Goal: Browse casually

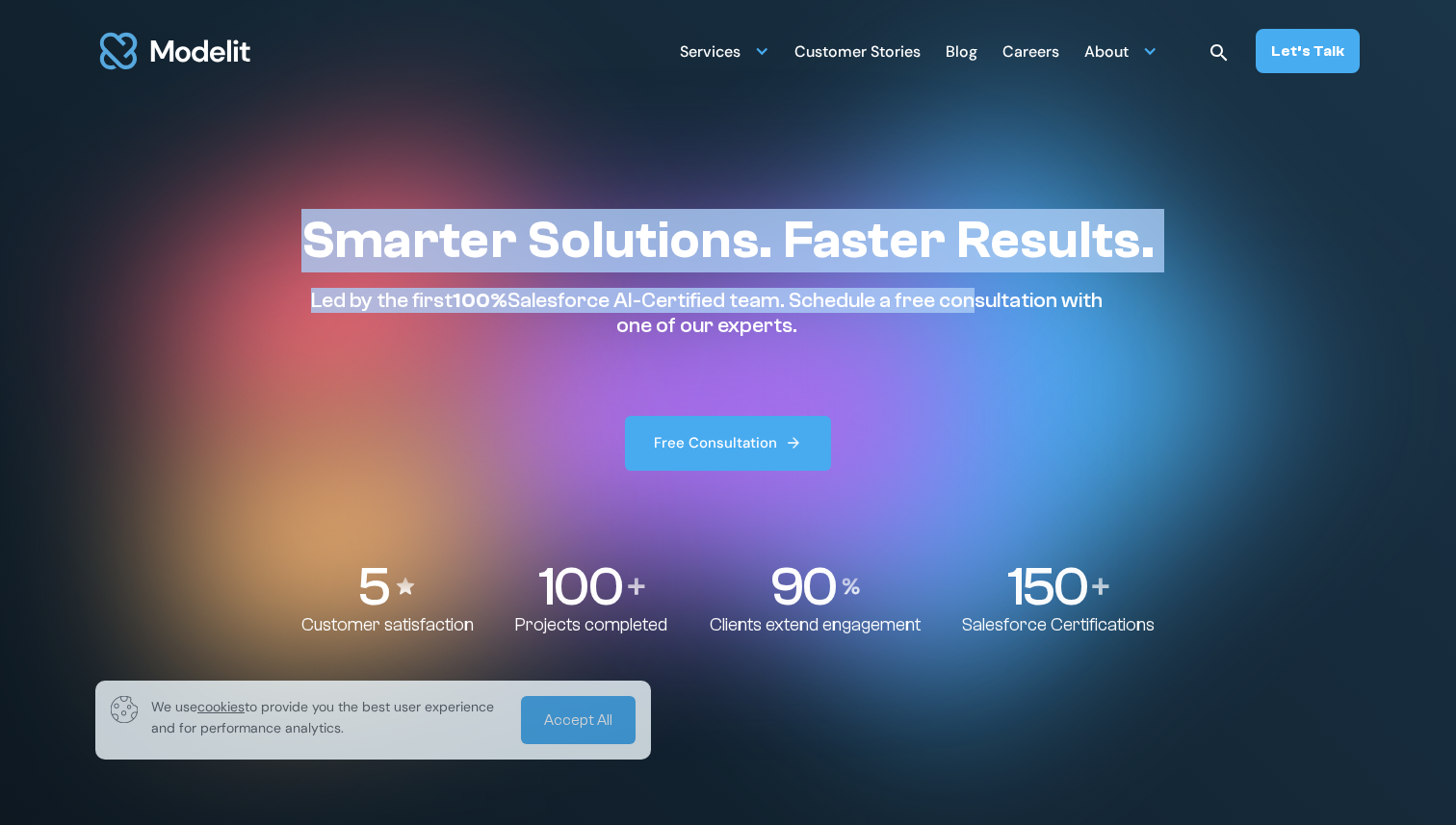
drag, startPoint x: 595, startPoint y: 202, endPoint x: 974, endPoint y: 308, distance: 393.5
click at [974, 308] on section "Smarter Solutions. Faster Results. Led by the first 100% Salesforce AI-Certifie…" at bounding box center [728, 412] width 1456 height 825
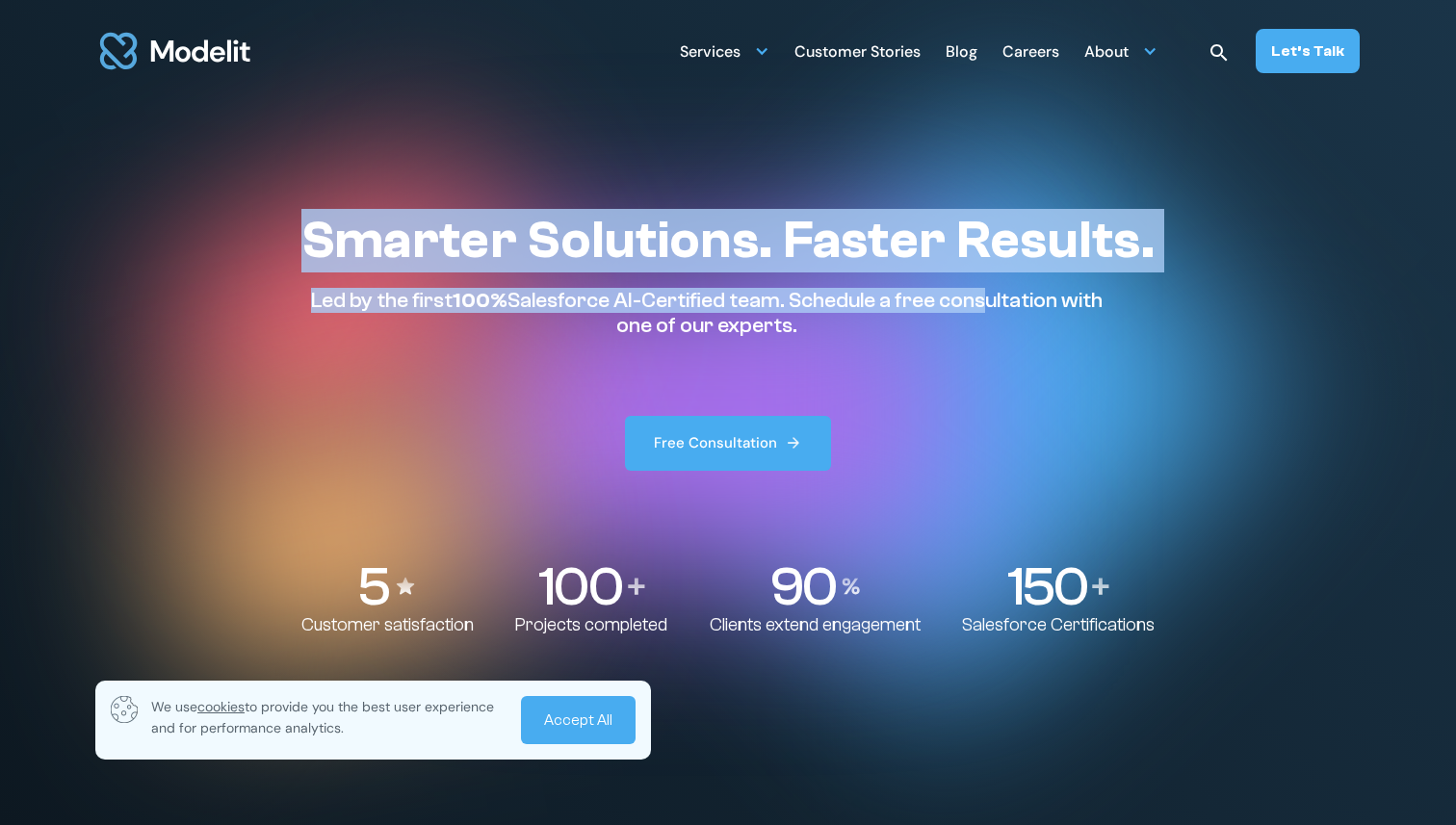
click at [974, 308] on p "Led by the first 100% Salesforce AI-Certified team. Schedule a free consultatio…" at bounding box center [707, 312] width 811 height 51
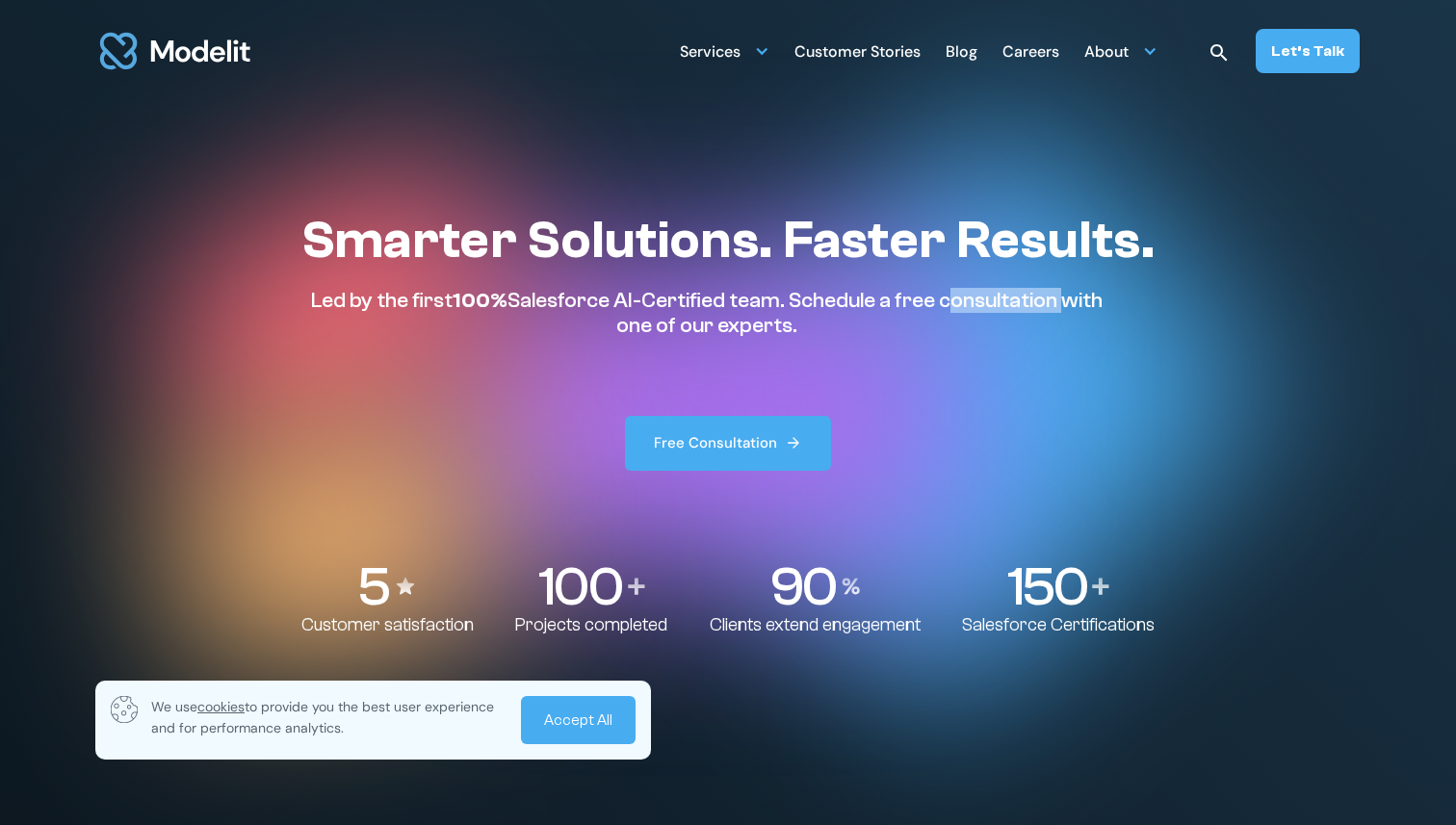
click at [974, 308] on p "Led by the first 100% Salesforce AI-Certified team. Schedule a free consultatio…" at bounding box center [707, 312] width 811 height 51
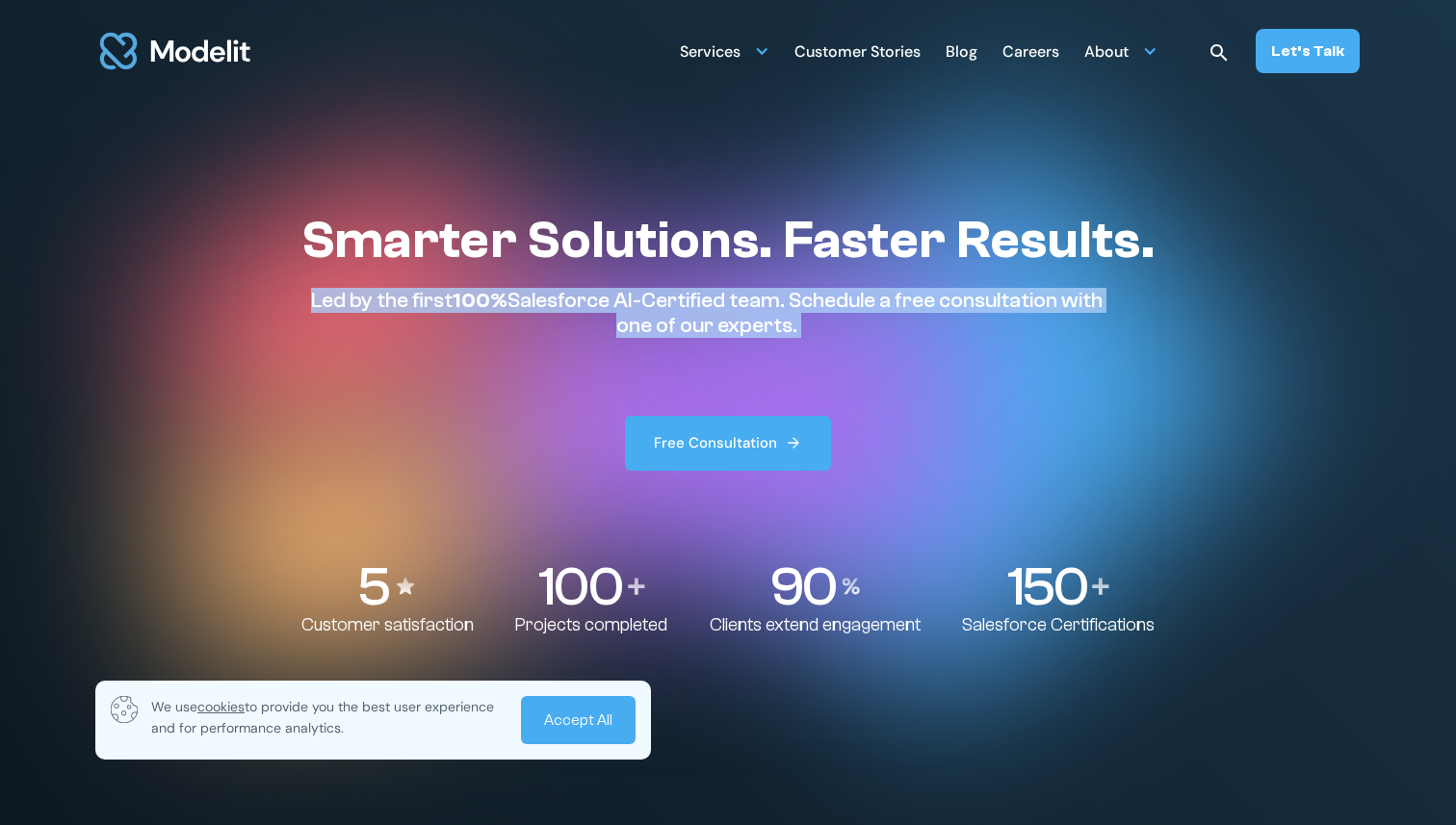
drag, startPoint x: 974, startPoint y: 308, endPoint x: 963, endPoint y: 245, distance: 64.0
click at [966, 248] on div "Smarter Solutions. Faster Results. Led by the first 100% Salesforce AI-Certifie…" at bounding box center [728, 274] width 853 height 130
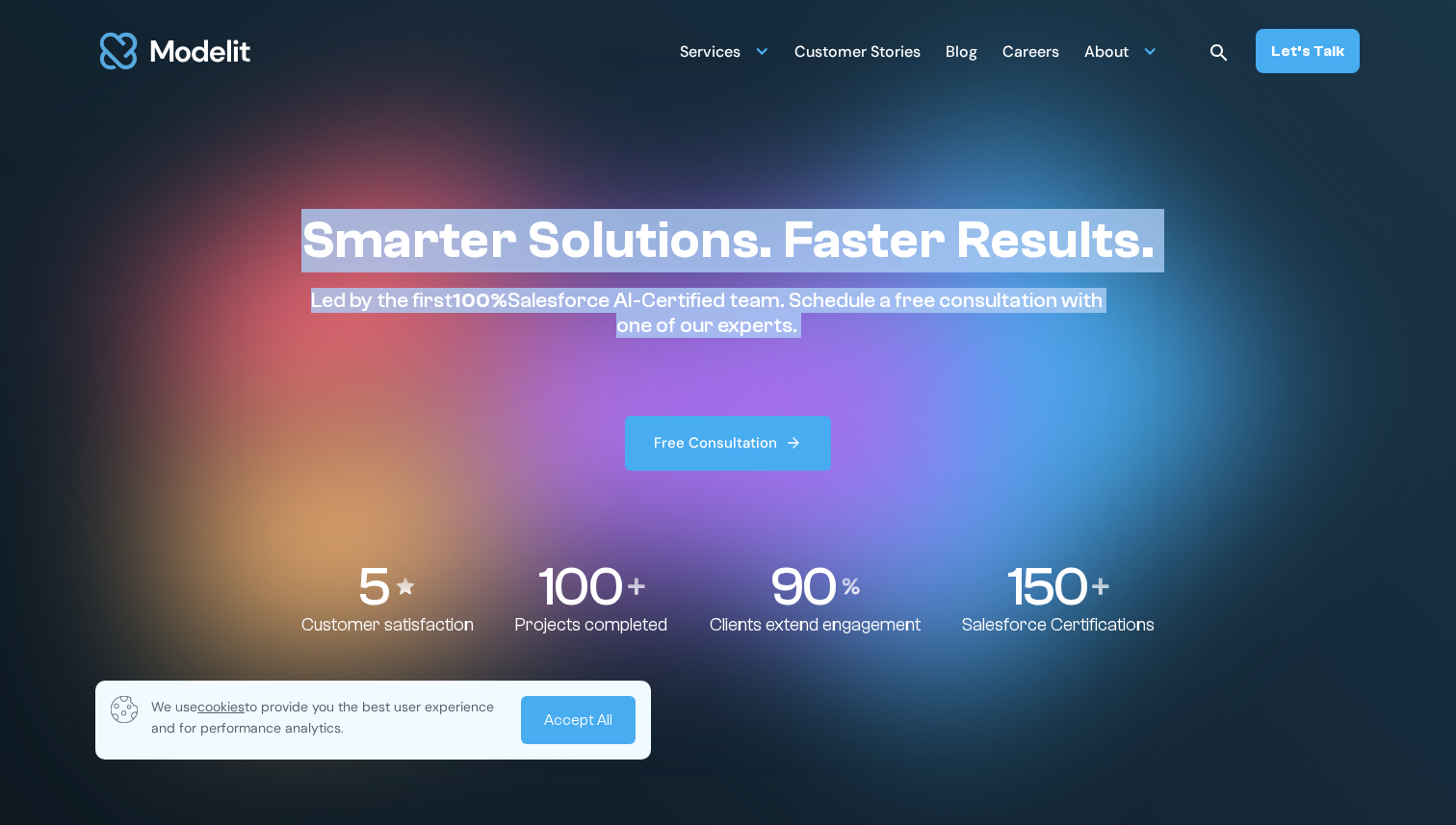
click at [963, 245] on h1 "Smarter Solutions. Faster Results." at bounding box center [728, 241] width 853 height 64
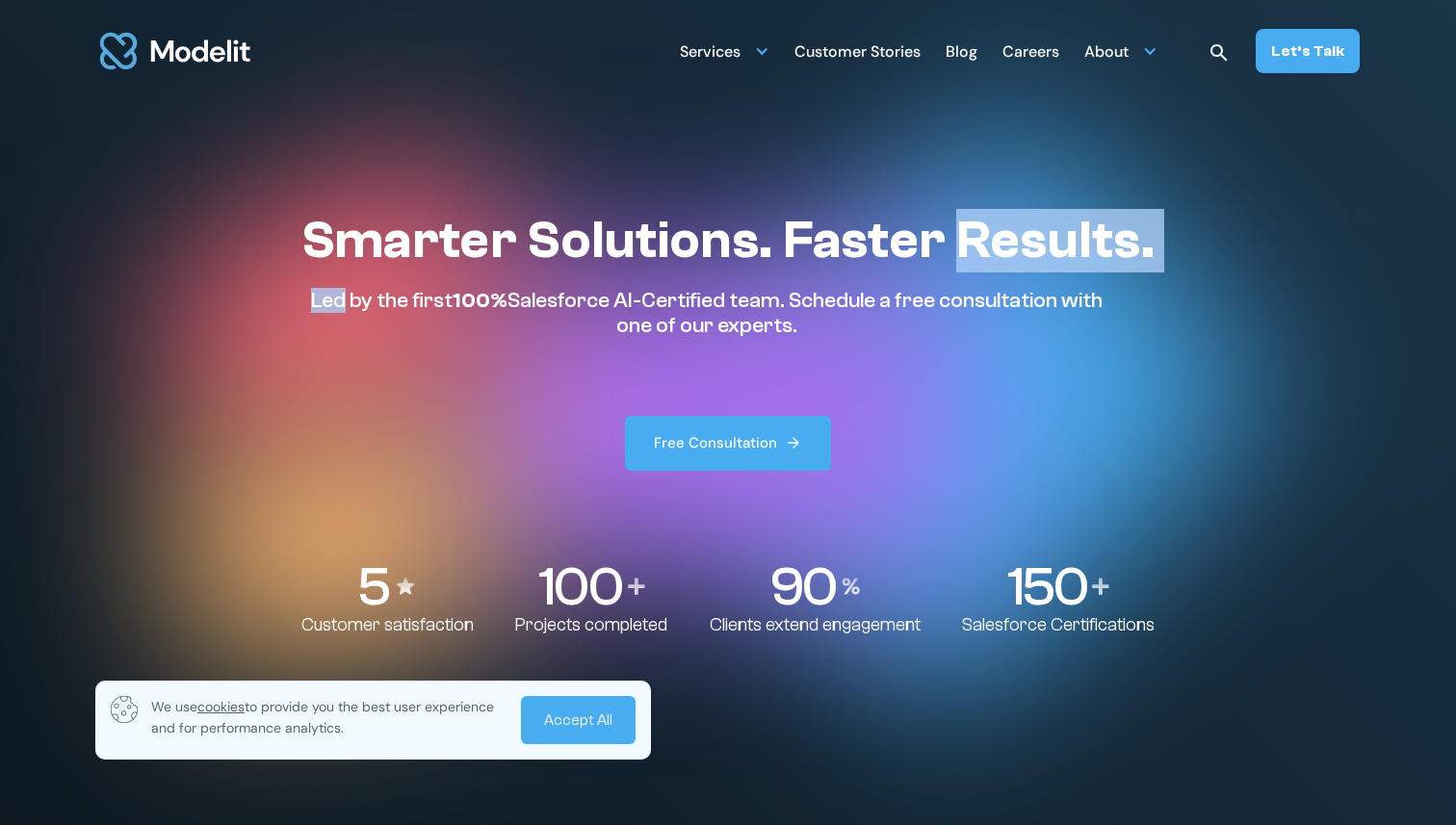
drag, startPoint x: 963, startPoint y: 245, endPoint x: 994, endPoint y: 439, distance: 196.5
click at [994, 435] on div "Smarter Solutions. Faster Results. Led by the first 100% Salesforce AI-Certifie…" at bounding box center [728, 339] width 853 height 262
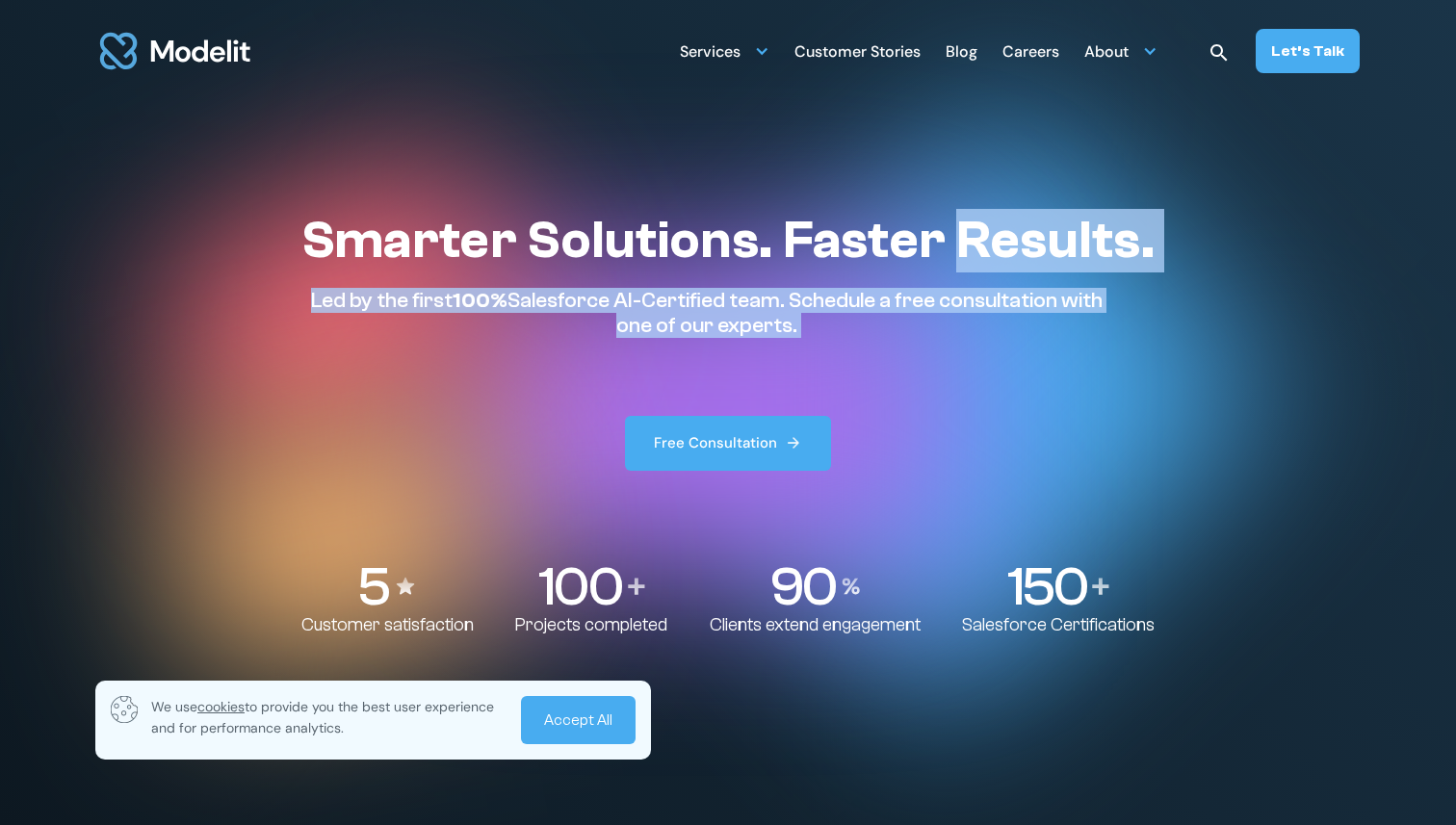
click at [994, 439] on div "Smarter Solutions. Faster Results. Led by the first 100% Salesforce AI-Certifie…" at bounding box center [728, 339] width 853 height 262
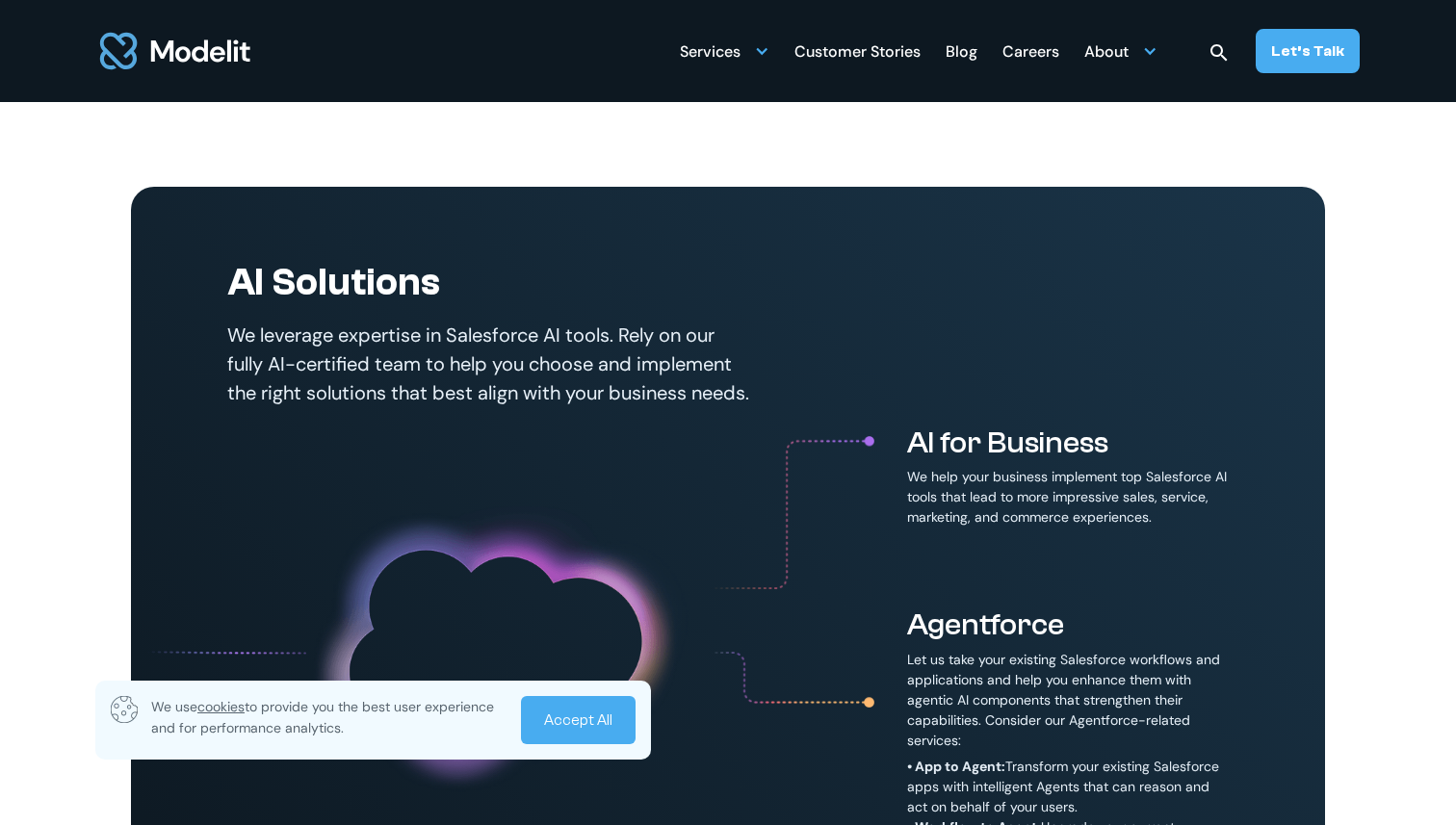
scroll to position [959, 0]
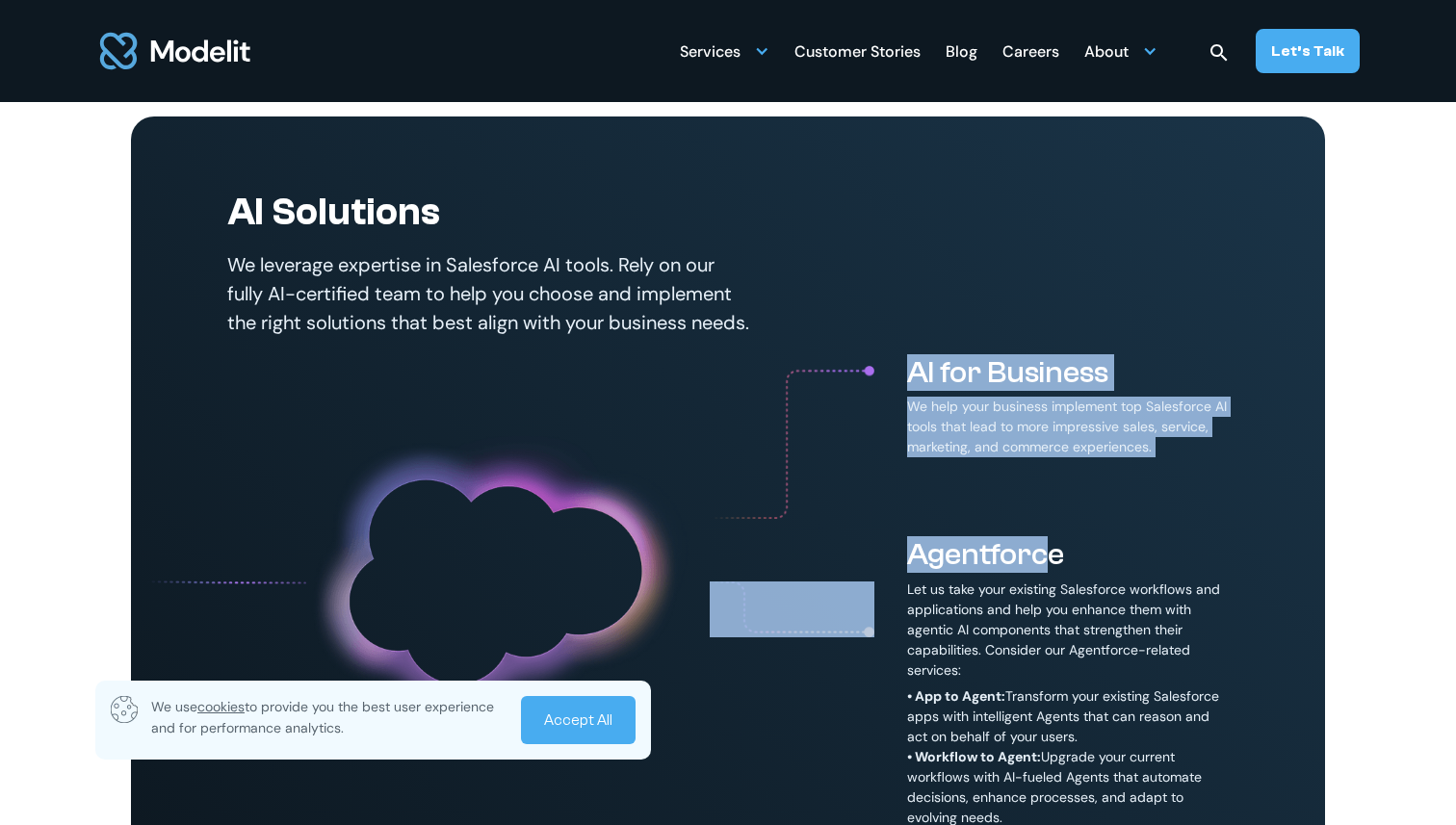
drag, startPoint x: 916, startPoint y: 386, endPoint x: 1040, endPoint y: 578, distance: 228.6
click at [1040, 577] on div "AI for Business We help your business implement top Salesforce AI tools that le…" at bounding box center [968, 582] width 519 height 456
click at [1040, 573] on h3 "Agentforce" at bounding box center [1067, 554] width 321 height 37
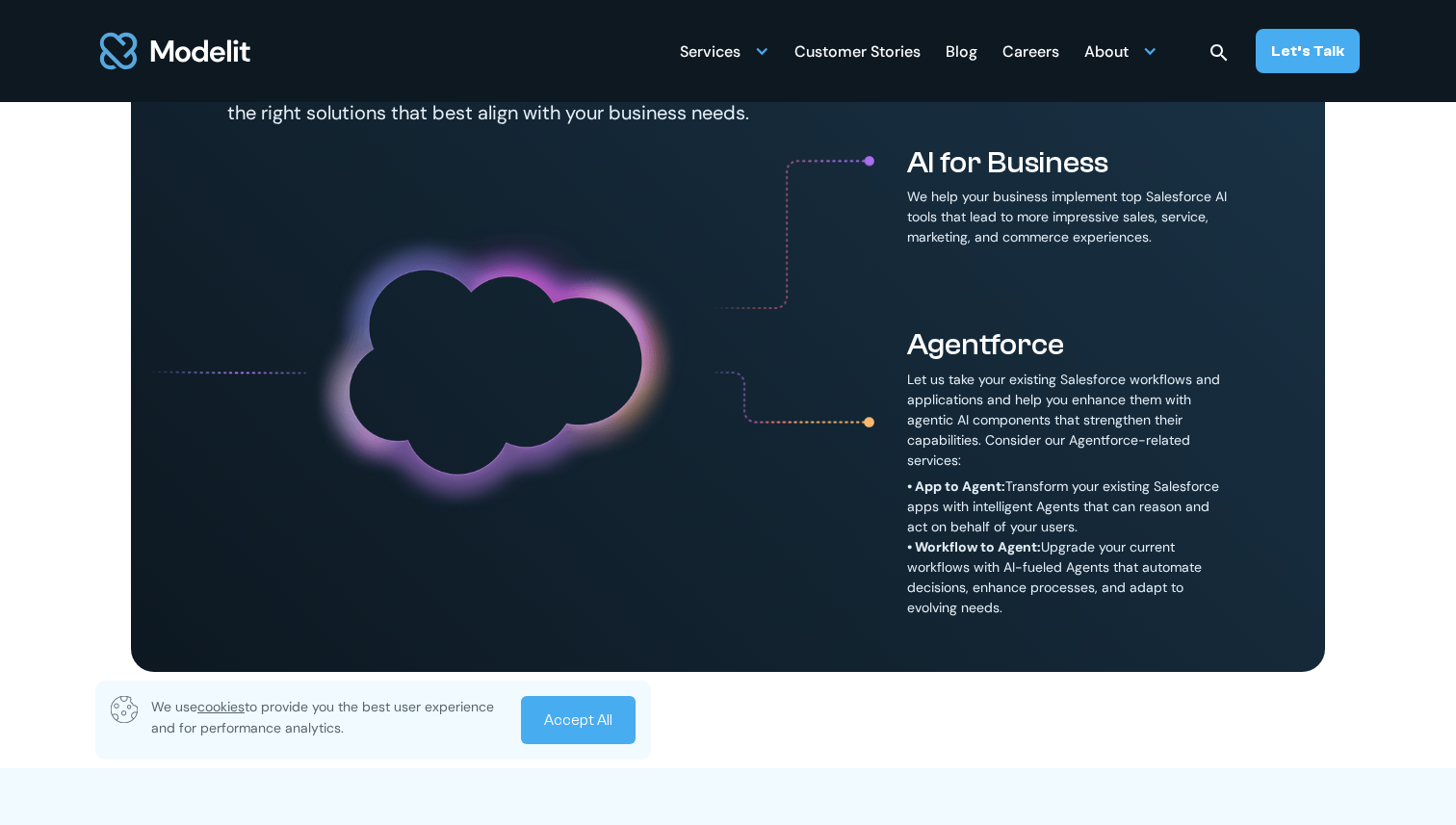
scroll to position [1199, 0]
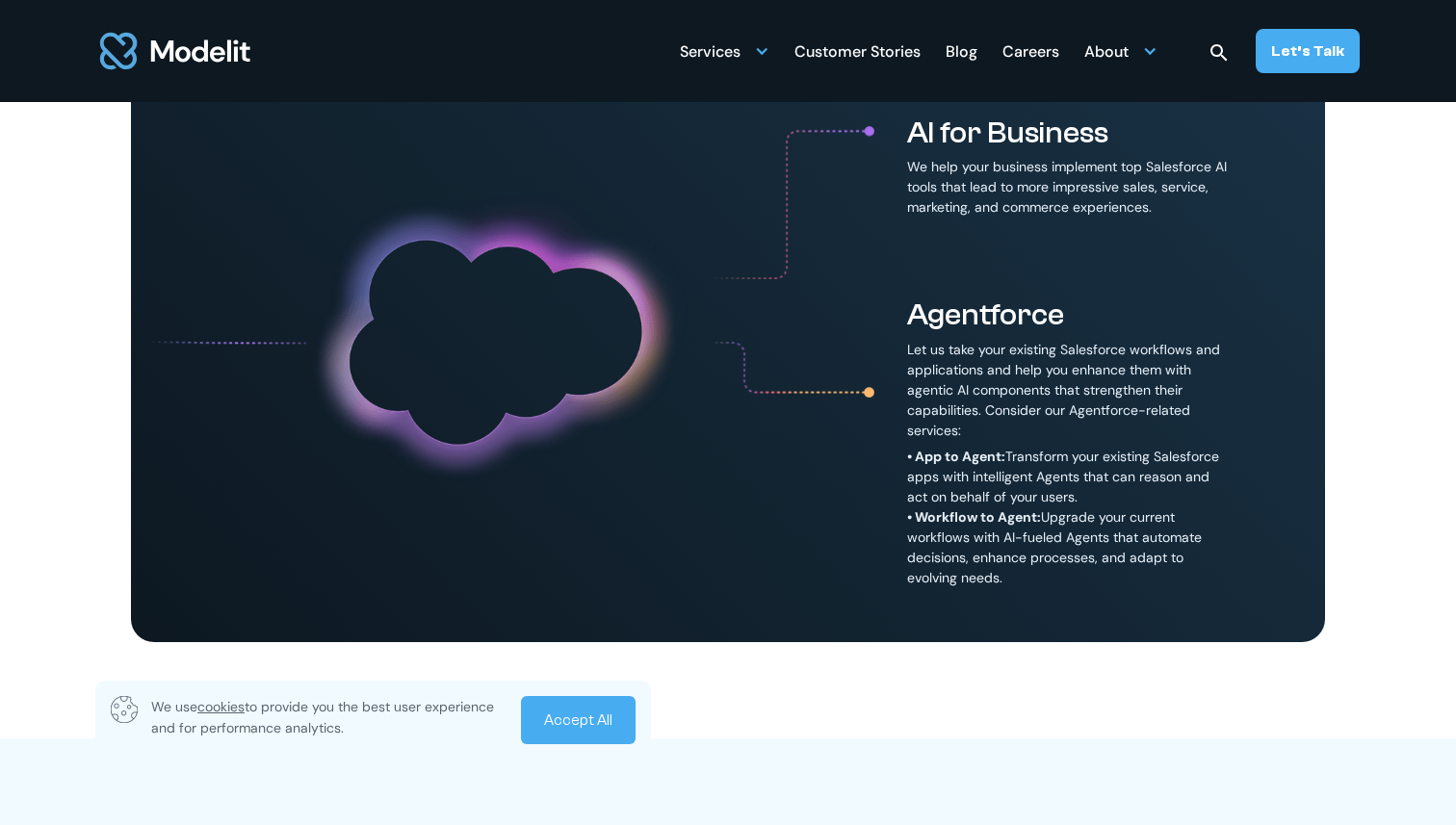
click at [892, 267] on div "AI for Business We help your business implement top Salesforce AI tools that le…" at bounding box center [968, 205] width 519 height 182
drag, startPoint x: 892, startPoint y: 203, endPoint x: 1068, endPoint y: 650, distance: 480.4
click at [1068, 642] on div "AI Solutions We leverage expertise in Salesforce AI tools. Rely on our fully AI…" at bounding box center [728, 259] width 1194 height 765
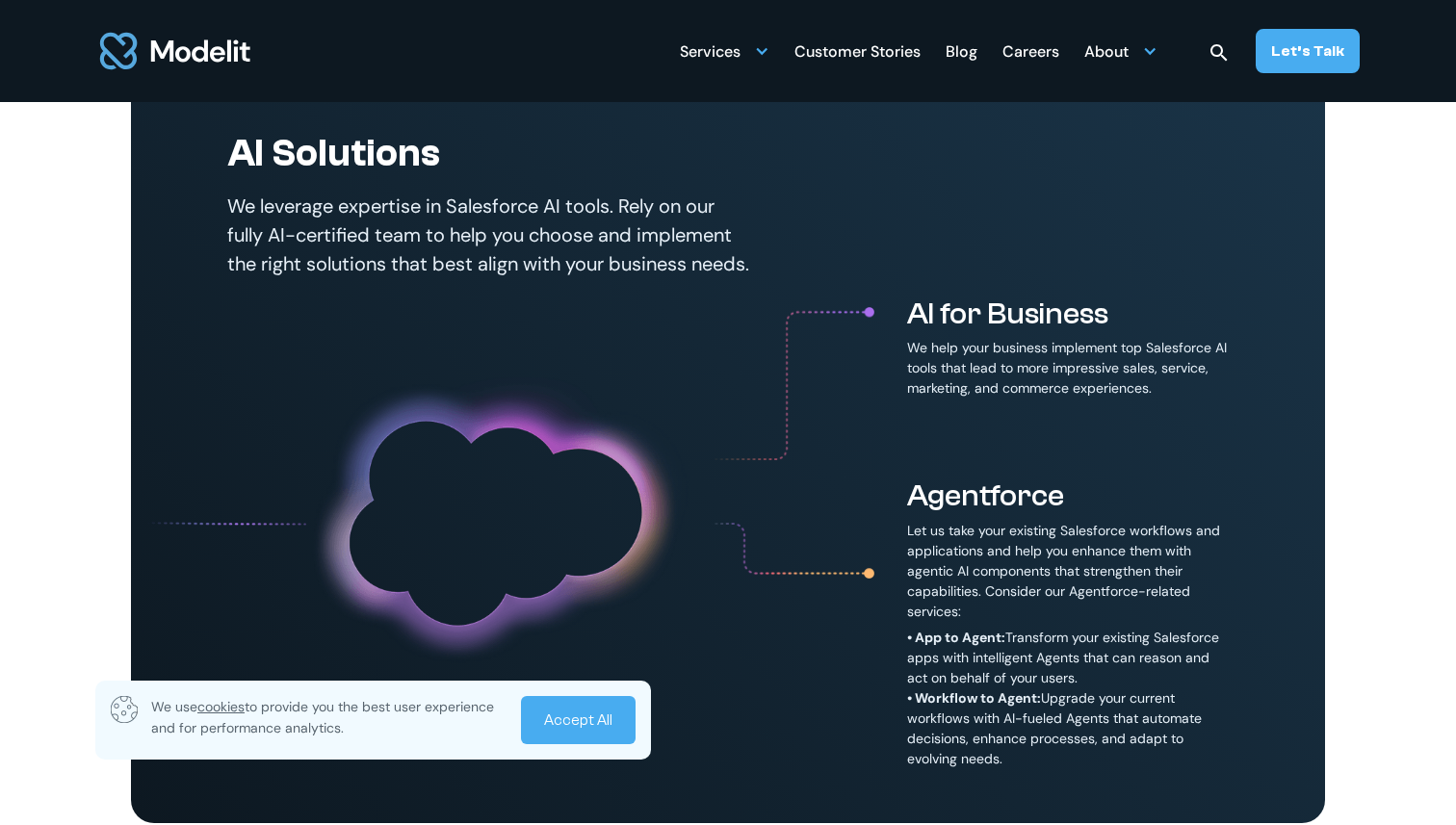
scroll to position [989, 0]
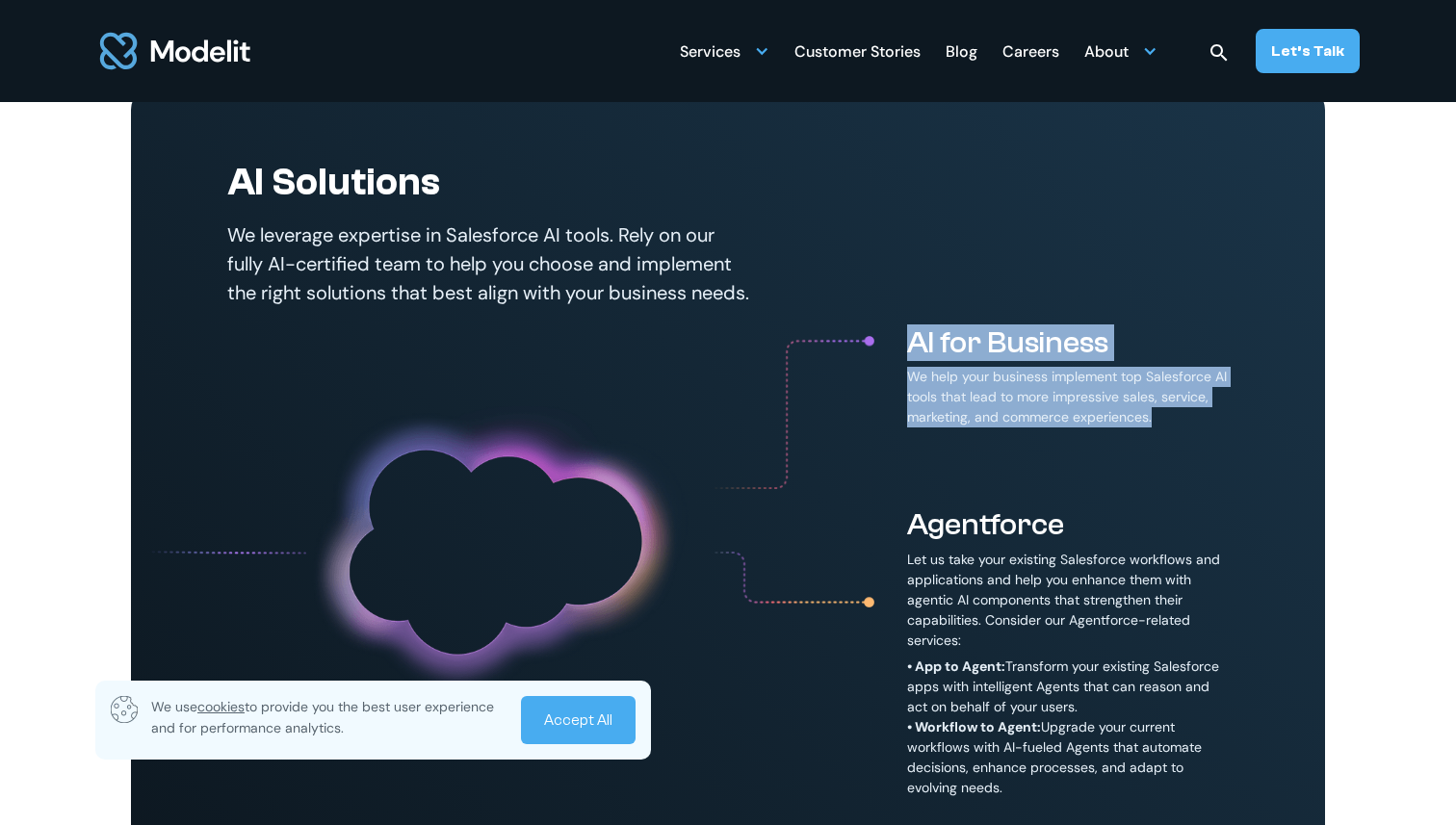
drag, startPoint x: 922, startPoint y: 320, endPoint x: 1092, endPoint y: 505, distance: 251.2
click at [1092, 505] on div "AI Solutions We leverage expertise in Salesforce AI tools. Rely on our fully AI…" at bounding box center [728, 469] width 1194 height 765
click at [1003, 361] on h3 "AI for Business" at bounding box center [1067, 342] width 321 height 37
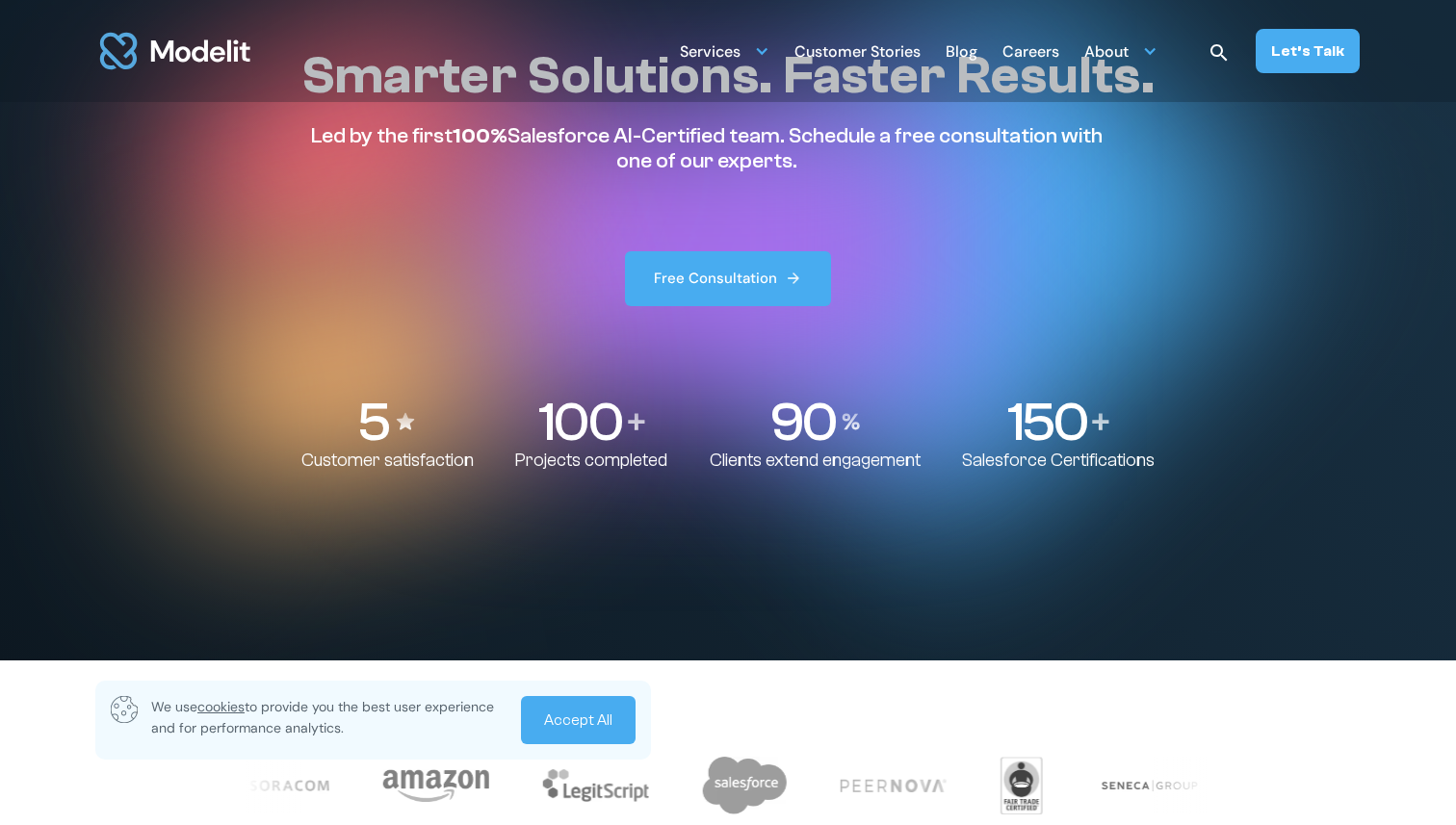
scroll to position [0, 0]
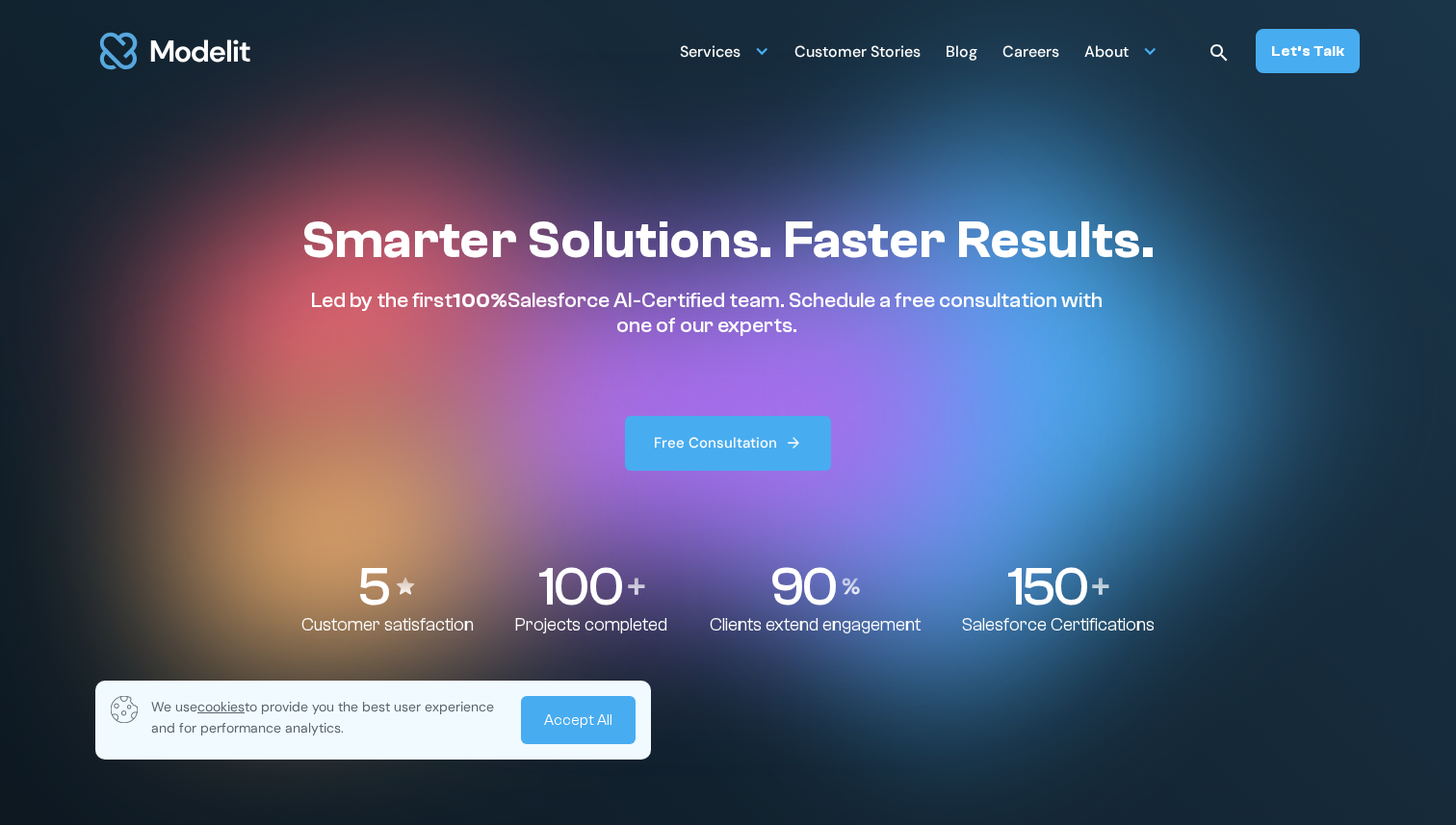
drag, startPoint x: 924, startPoint y: 203, endPoint x: 970, endPoint y: 342, distance: 146.4
click at [969, 336] on section "Smarter Solutions. Faster Results. Led by the first 100% Salesforce AI-Certifie…" at bounding box center [728, 412] width 1456 height 825
click at [970, 342] on div "Smarter Solutions. Faster Results. Led by the first 100% Salesforce AI-Certifie…" at bounding box center [728, 339] width 853 height 262
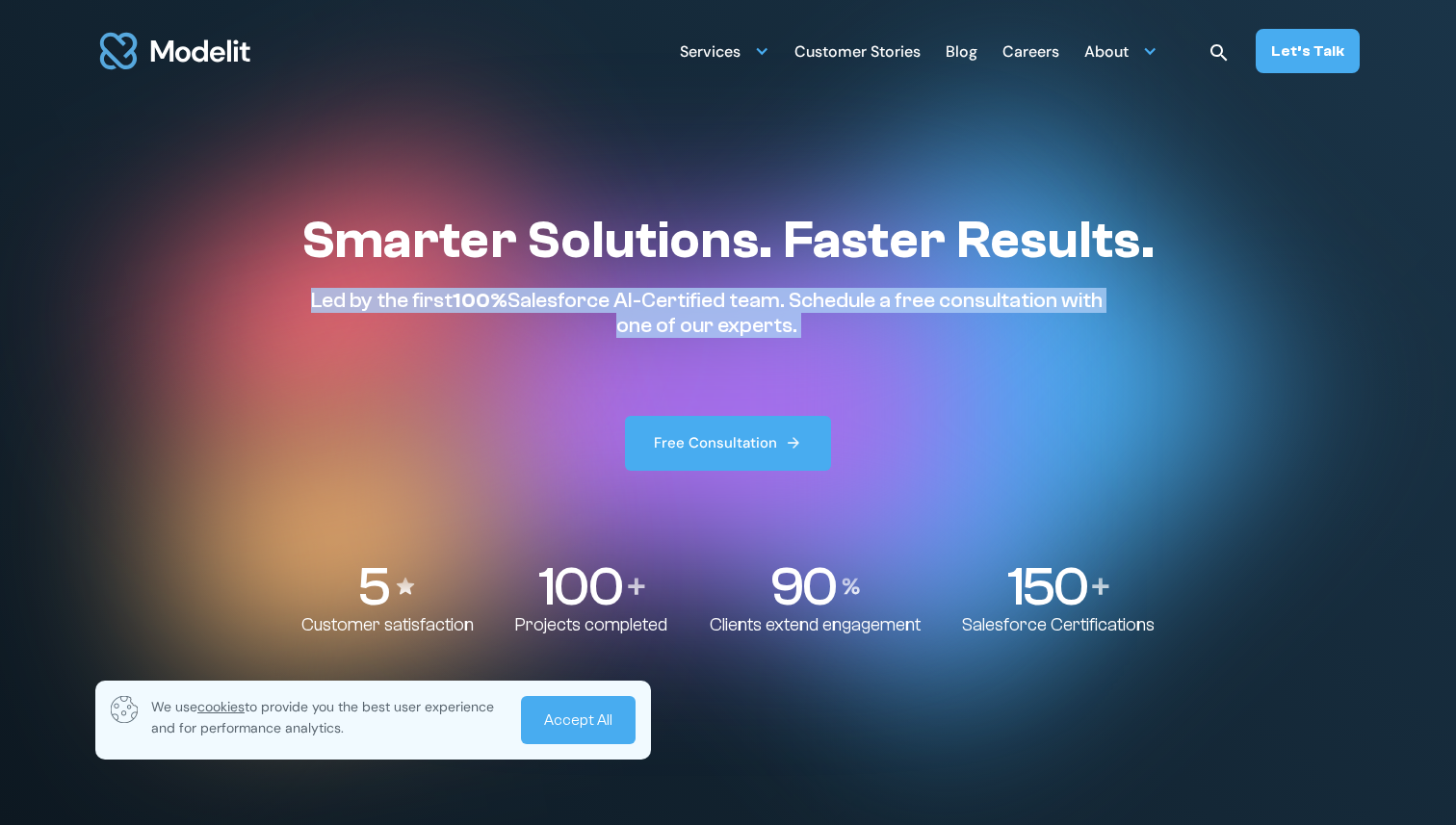
drag, startPoint x: 970, startPoint y: 342, endPoint x: 934, endPoint y: 229, distance: 118.6
click at [935, 230] on div "Smarter Solutions. Faster Results. Led by the first 100% Salesforce AI-Certifie…" at bounding box center [728, 339] width 853 height 262
click at [934, 229] on h1 "Smarter Solutions. Faster Results." at bounding box center [728, 241] width 853 height 64
drag, startPoint x: 934, startPoint y: 229, endPoint x: 953, endPoint y: 315, distance: 88.1
click at [953, 315] on div "Smarter Solutions. Faster Results. Led by the first 100% Salesforce AI-Certifie…" at bounding box center [728, 274] width 853 height 130
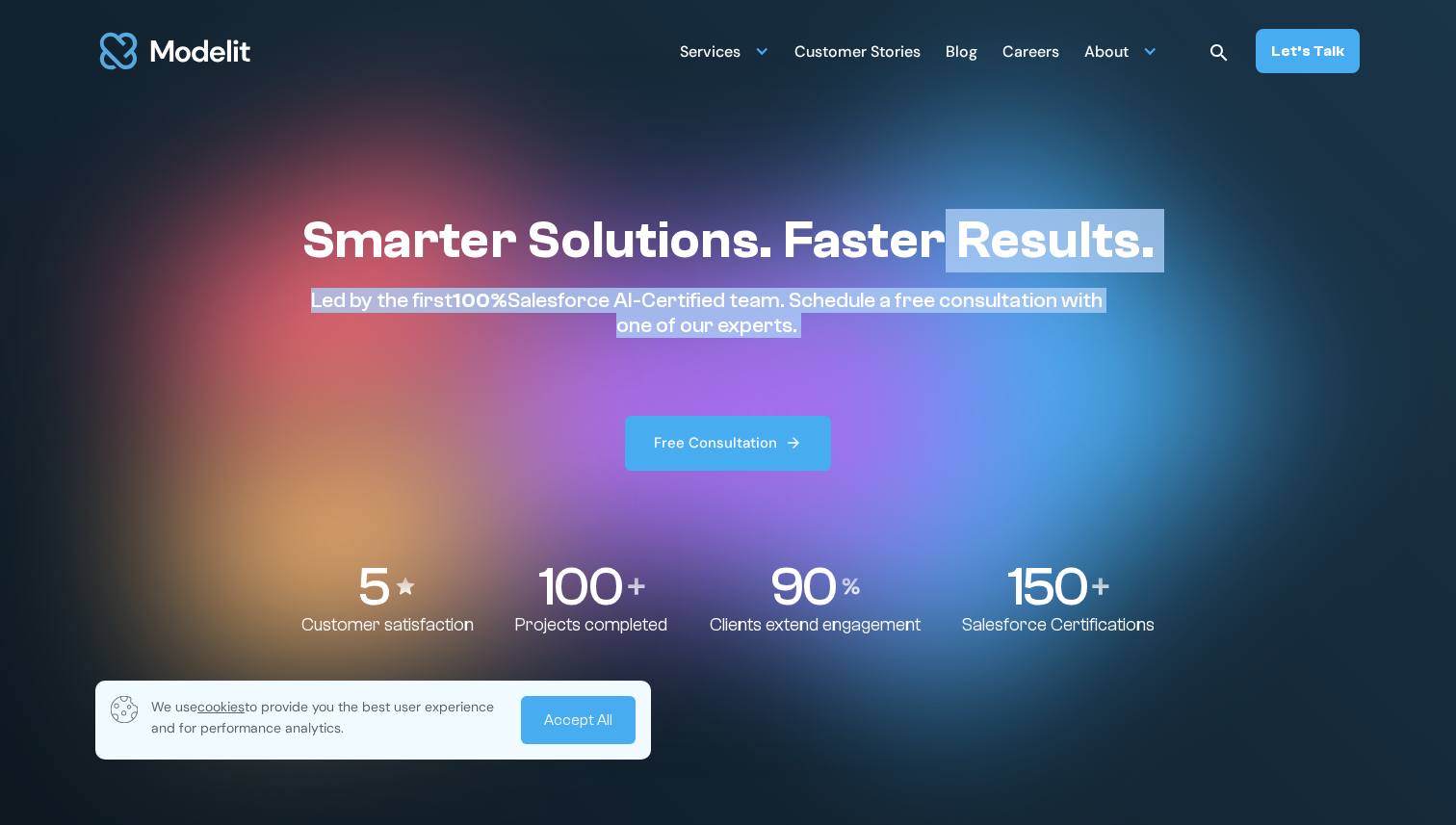
click at [953, 315] on p "Led by the first 100% Salesforce AI-Certified team. Schedule a free consultatio…" at bounding box center [707, 312] width 811 height 51
click at [941, 296] on p "Led by the first 100% Salesforce AI-Certified team. Schedule a free consultatio…" at bounding box center [707, 312] width 811 height 51
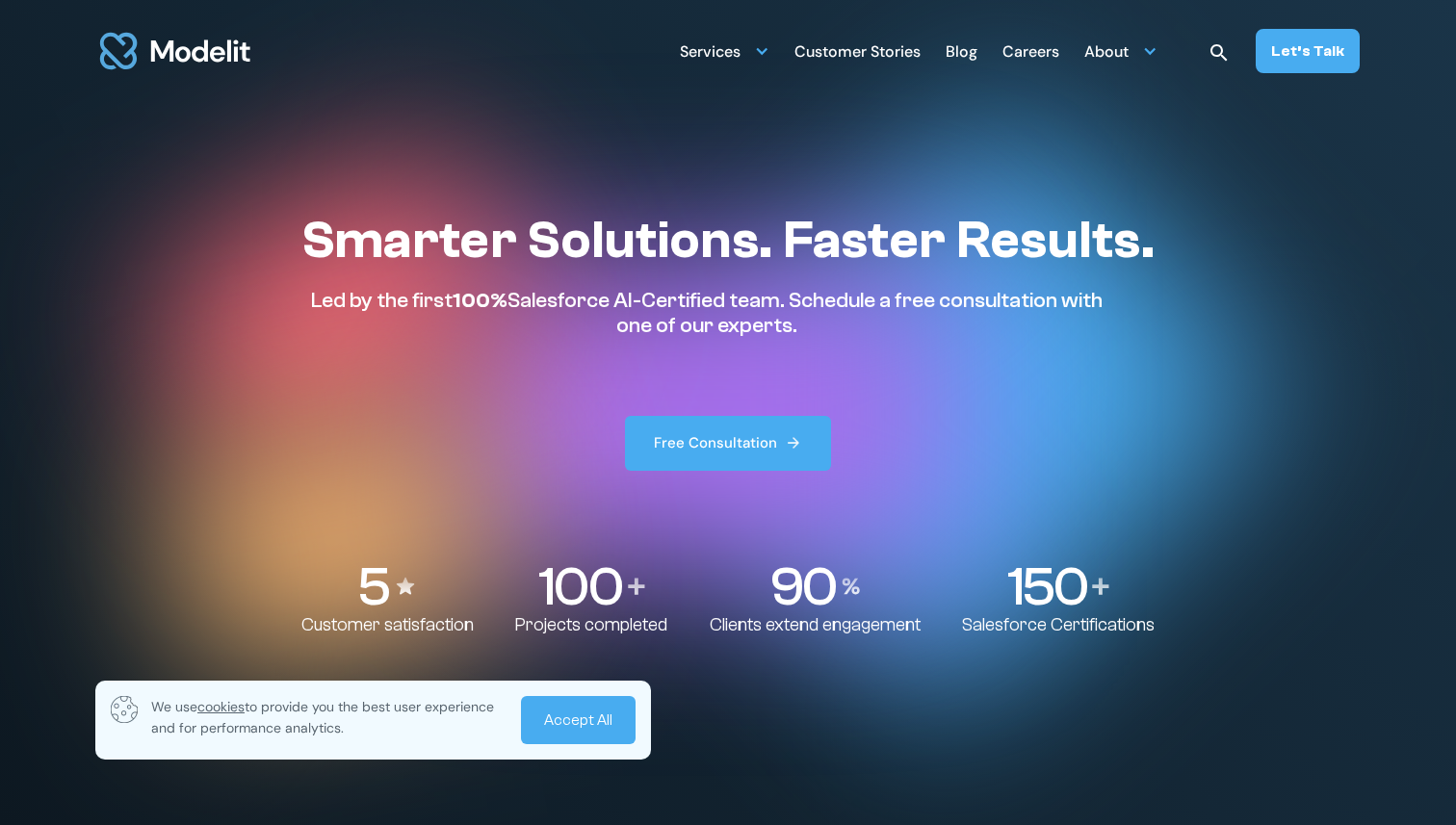
click at [528, 313] on p "Led by the first 100% Salesforce AI-Certified team. Schedule a free consultatio…" at bounding box center [707, 312] width 811 height 51
click at [517, 304] on p "Led by the first 100% Salesforce AI-Certified team. Schedule a free consultatio…" at bounding box center [707, 312] width 811 height 51
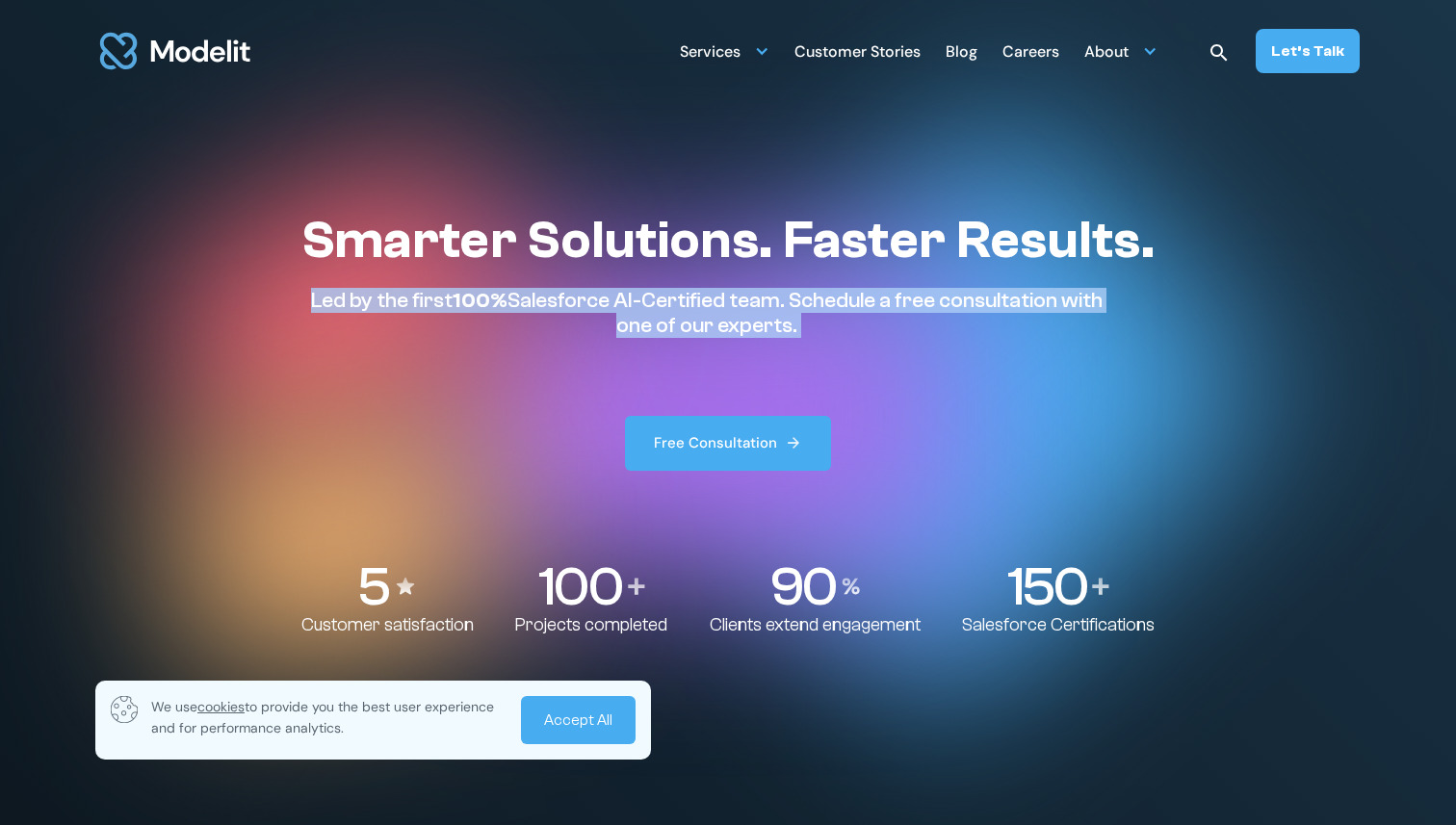
drag, startPoint x: 517, startPoint y: 304, endPoint x: 712, endPoint y: 310, distance: 195.1
click at [710, 309] on p "Led by the first 100% Salesforce AI-Certified team. Schedule a free consultatio…" at bounding box center [707, 312] width 811 height 51
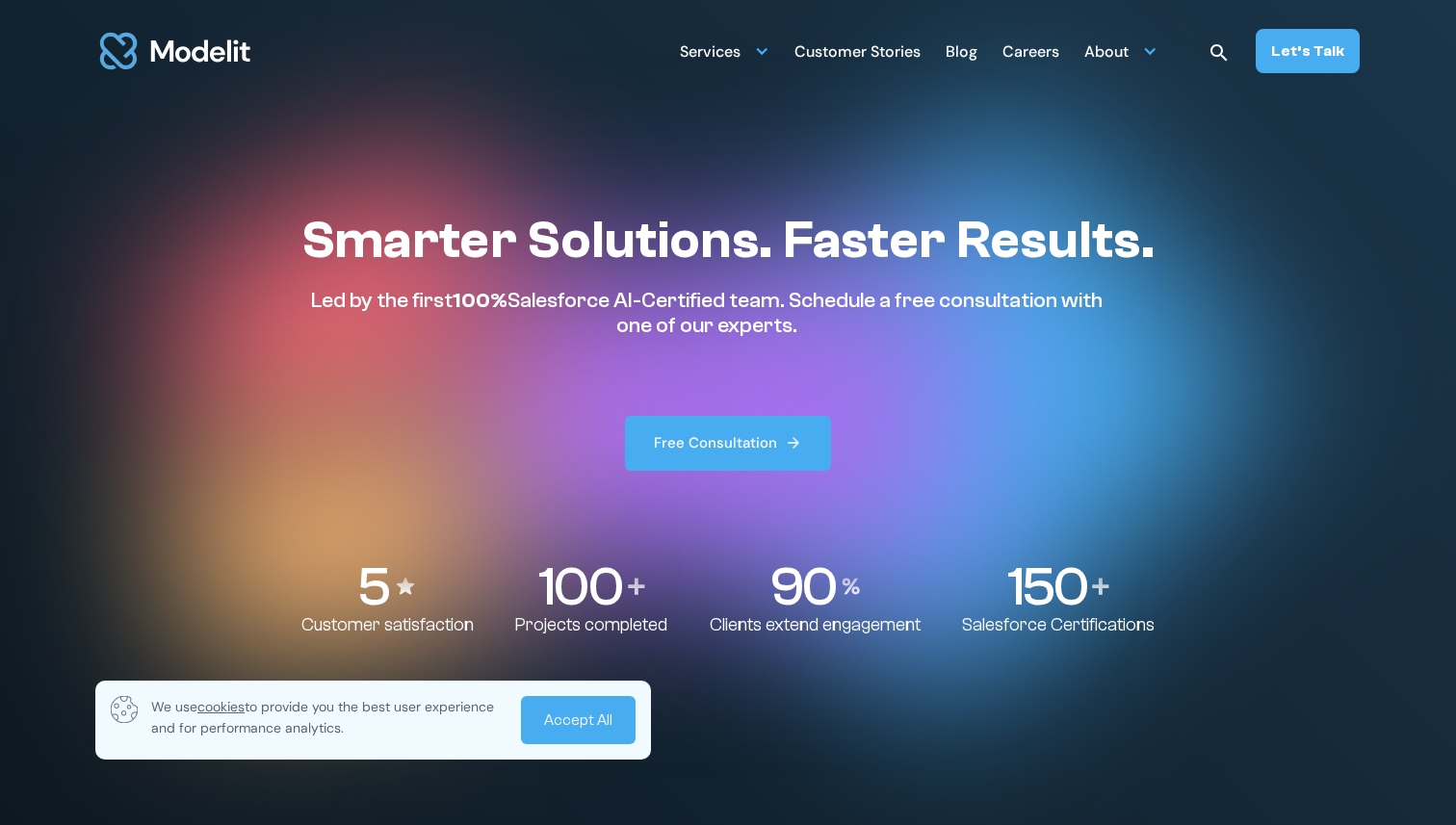
click at [874, 275] on div "Smarter Solutions. Faster Results. Led by the first 100% Salesforce AI-Certifie…" at bounding box center [728, 274] width 853 height 130
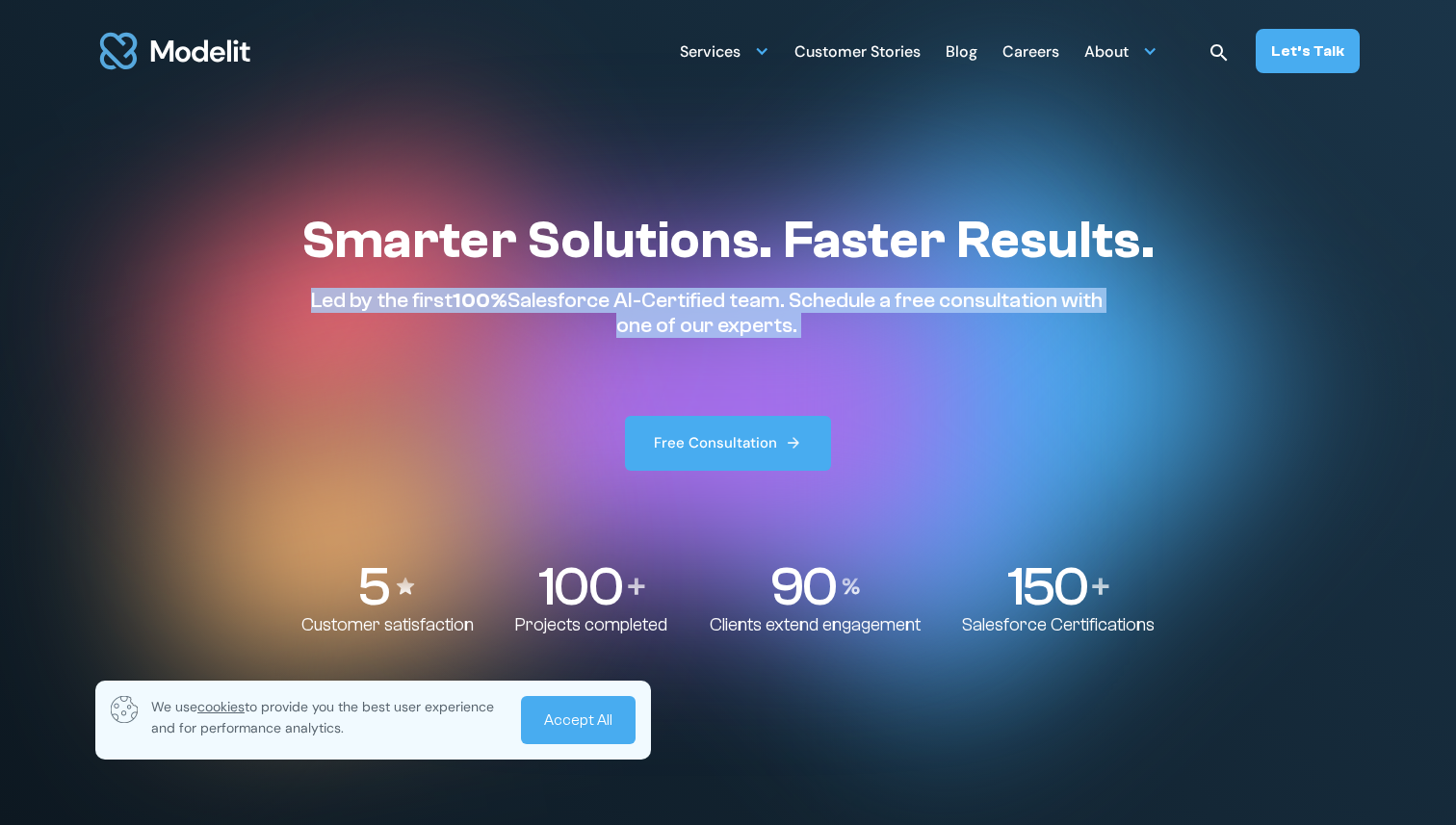
drag, startPoint x: 874, startPoint y: 275, endPoint x: 900, endPoint y: 330, distance: 60.8
click at [900, 330] on div "Smarter Solutions. Faster Results. Led by the first 100% Salesforce AI-Certifie…" at bounding box center [728, 274] width 853 height 130
click at [900, 330] on p "Led by the first 100% Salesforce AI-Certified team. Schedule a free consultatio…" at bounding box center [707, 312] width 811 height 51
